Goal: Task Accomplishment & Management: Use online tool/utility

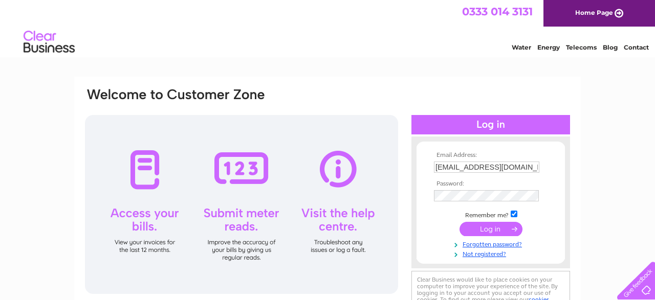
click at [498, 227] on input "submit" at bounding box center [490, 229] width 63 height 14
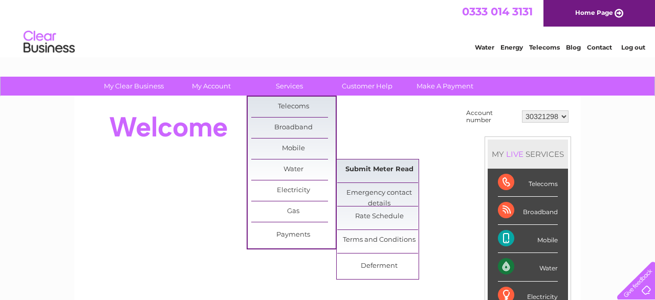
click at [403, 166] on link "Submit Meter Read" at bounding box center [379, 170] width 84 height 20
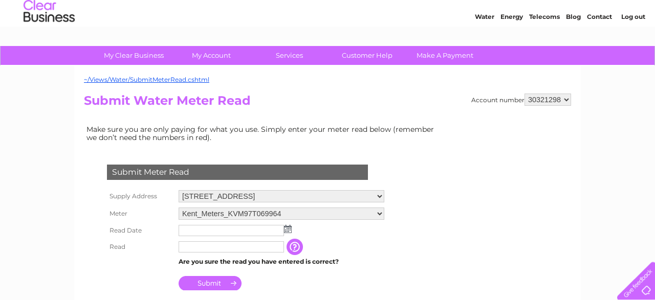
scroll to position [53, 0]
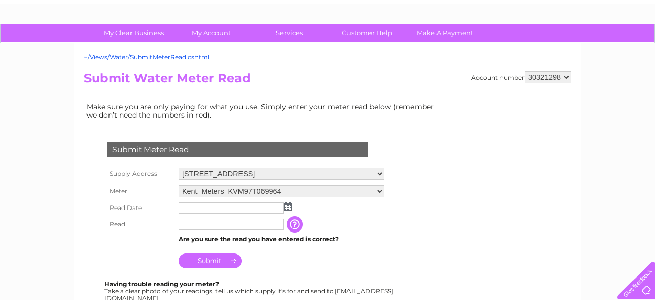
click at [179, 185] on select "Kent_Meters_KVM97T069964 Kent_Meters_KVM97T069966" at bounding box center [282, 191] width 206 height 12
click option "Kent_Meters_KVM97T069964" at bounding box center [0, 0] width 0 height 0
click at [193, 207] on input "text" at bounding box center [231, 209] width 105 height 11
click at [287, 208] on img at bounding box center [289, 207] width 8 height 8
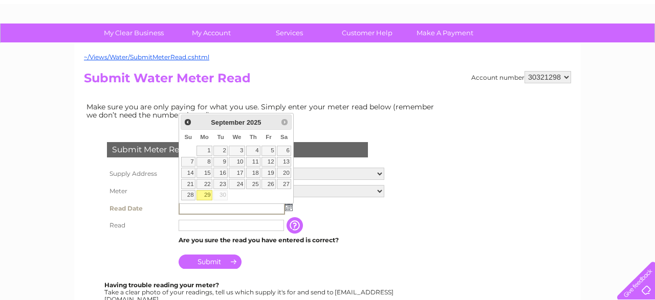
click at [206, 190] on link "29" at bounding box center [204, 195] width 16 height 10
type input "2025/09/29"
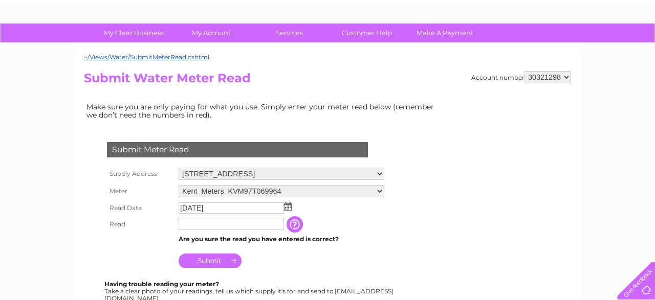
click at [189, 220] on input "text" at bounding box center [231, 224] width 105 height 11
type input "00870"
click at [208, 259] on input "Submit" at bounding box center [210, 262] width 63 height 14
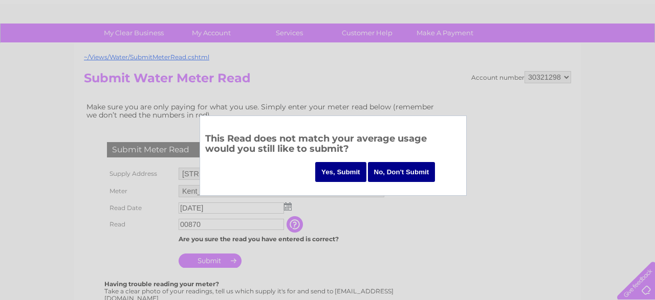
click at [343, 169] on input "Yes, Submit" at bounding box center [340, 172] width 51 height 20
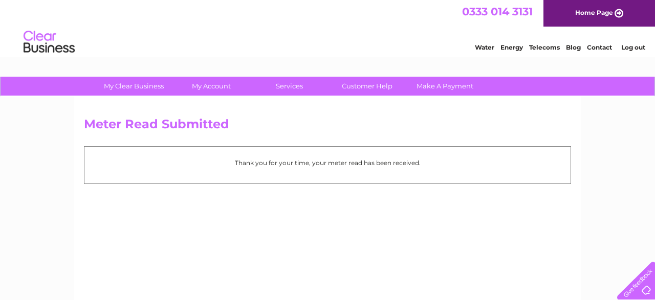
click at [634, 48] on link "Log out" at bounding box center [633, 47] width 24 height 8
